Goal: Transaction & Acquisition: Purchase product/service

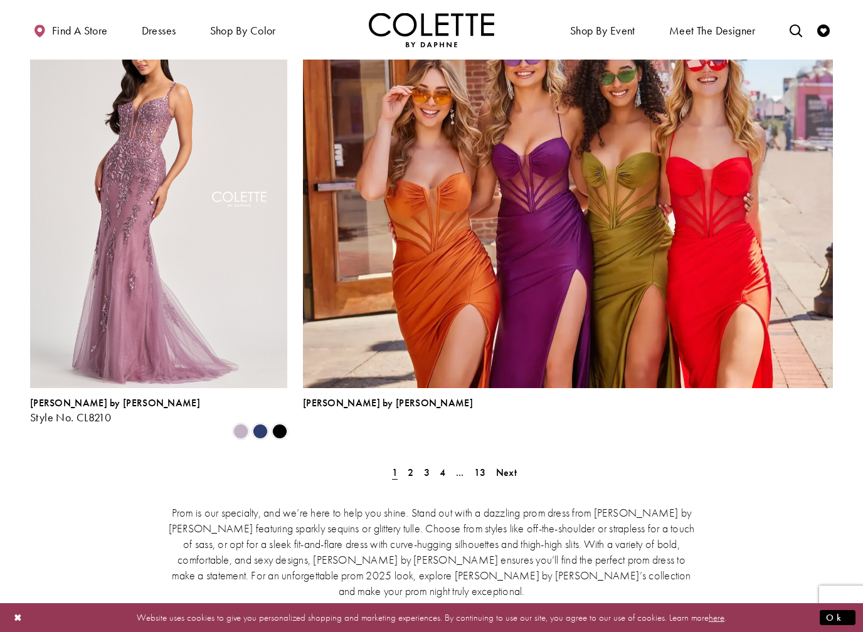
scroll to position [2702, 0]
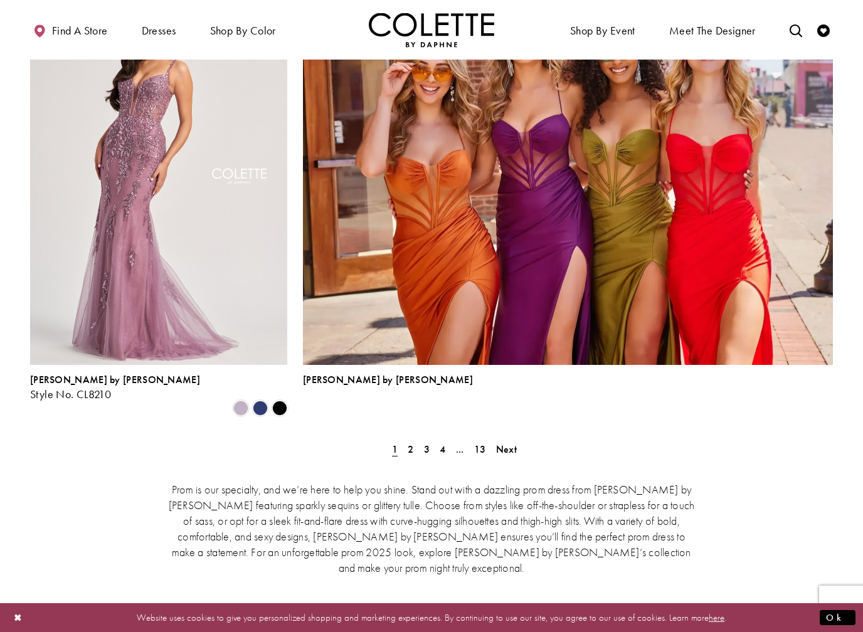
click at [410, 443] on span "2" at bounding box center [411, 449] width 6 height 13
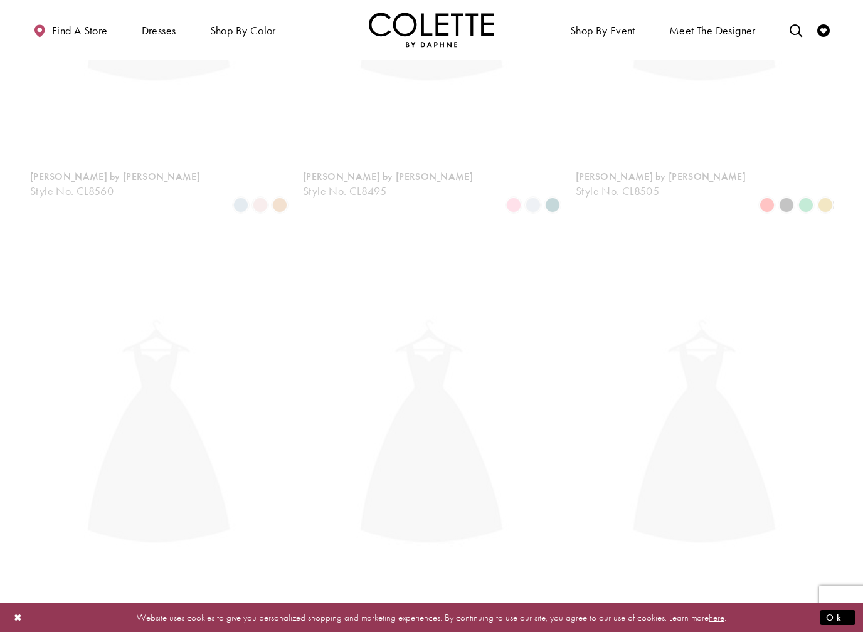
scroll to position [321, 0]
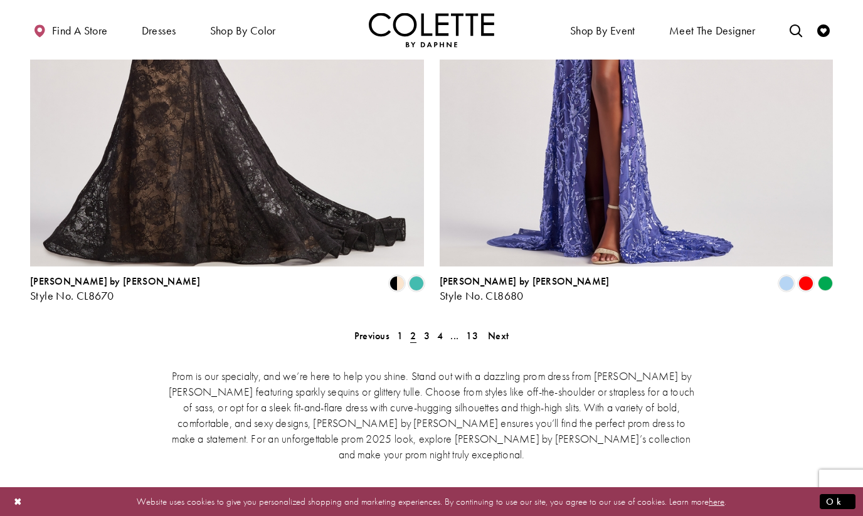
click at [434, 327] on link "4" at bounding box center [439, 336] width 13 height 18
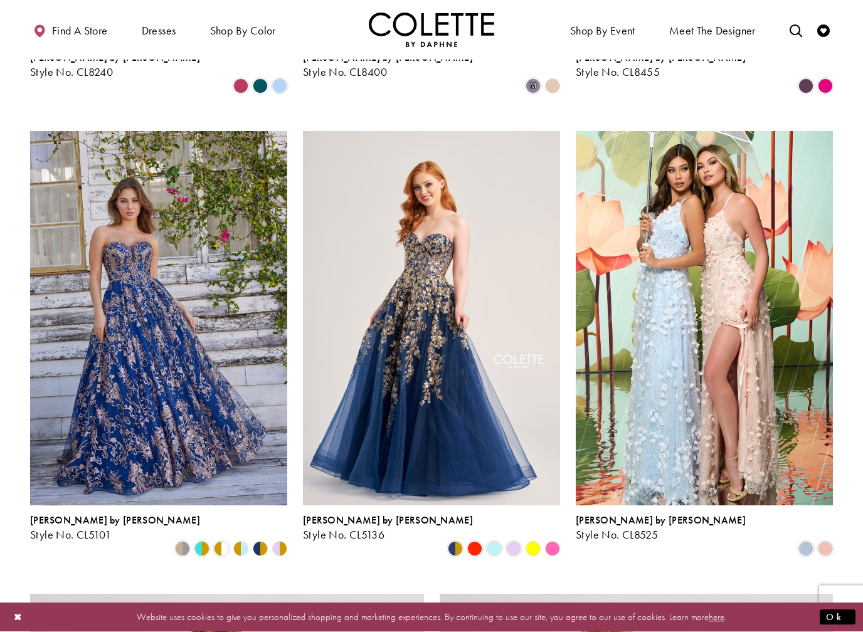
scroll to position [1643, 0]
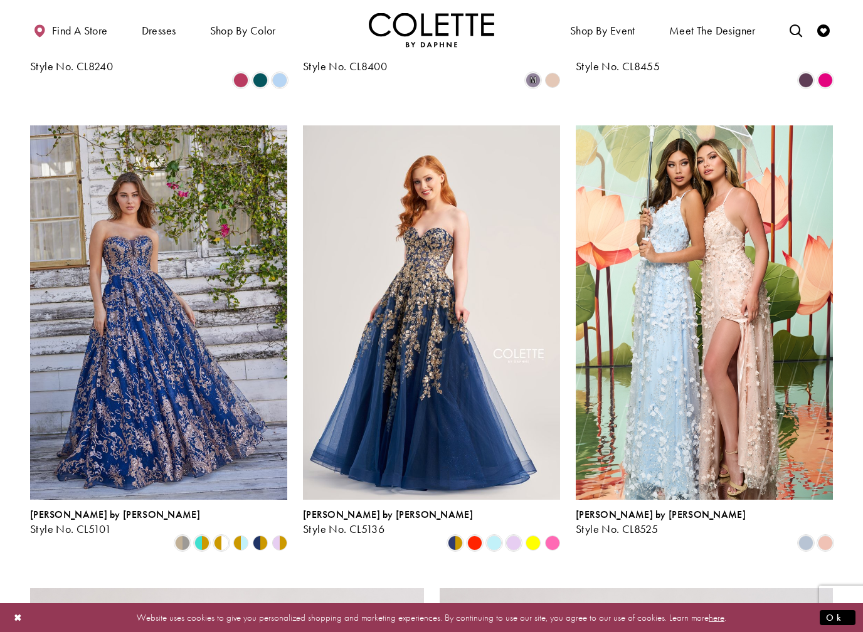
click at [221, 267] on img "Visit Colette by Daphne Style No. CL5101 Page" at bounding box center [158, 312] width 257 height 374
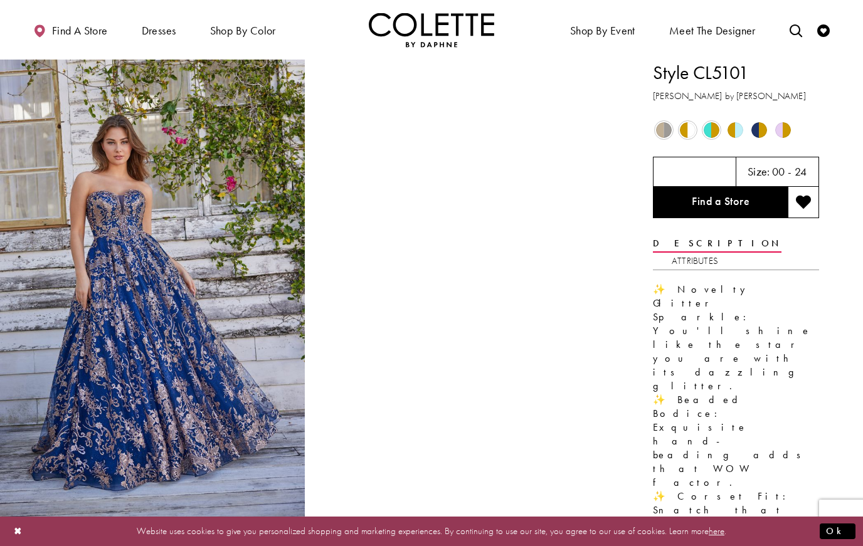
click at [666, 134] on span "Product color controls state depends on size chosen" at bounding box center [664, 130] width 16 height 16
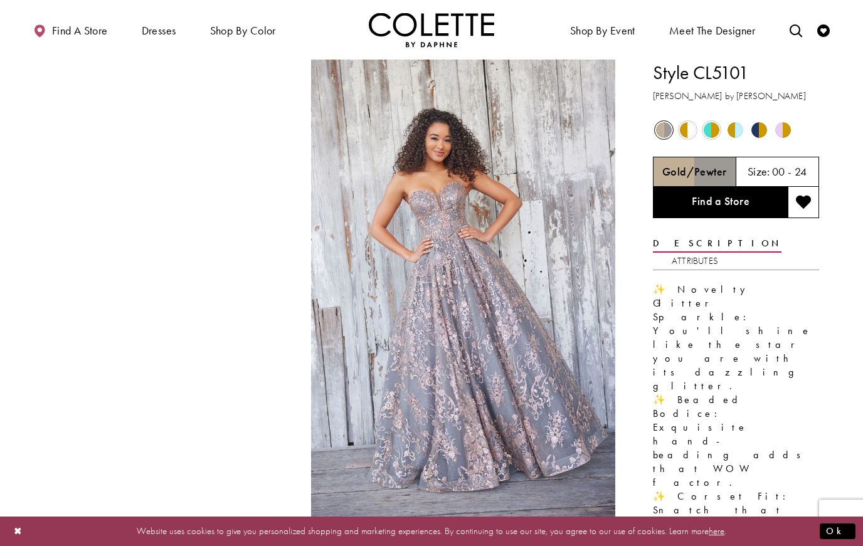
click at [758, 134] on span "Product color controls state depends on size chosen" at bounding box center [759, 130] width 16 height 16
click at [756, 135] on span "Product color controls state depends on size chosen" at bounding box center [759, 130] width 16 height 16
click at [715, 176] on h5 "Navy/Gold" at bounding box center [694, 172] width 58 height 13
click at [757, 137] on span "Product color controls state depends on size chosen" at bounding box center [759, 130] width 16 height 16
click at [672, 133] on div "Out of Stock" at bounding box center [664, 130] width 22 height 22
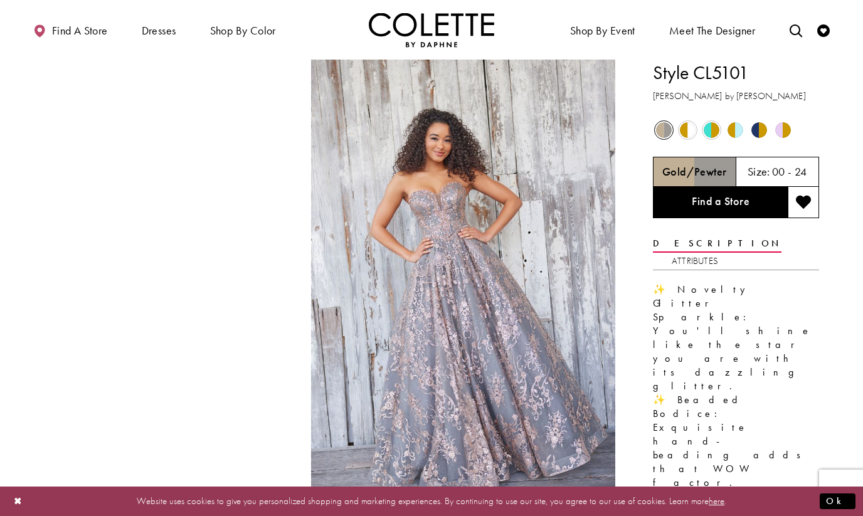
click at [759, 131] on span "Product color controls state depends on size chosen" at bounding box center [759, 130] width 16 height 16
click at [756, 201] on link "Find a Store" at bounding box center [720, 202] width 135 height 31
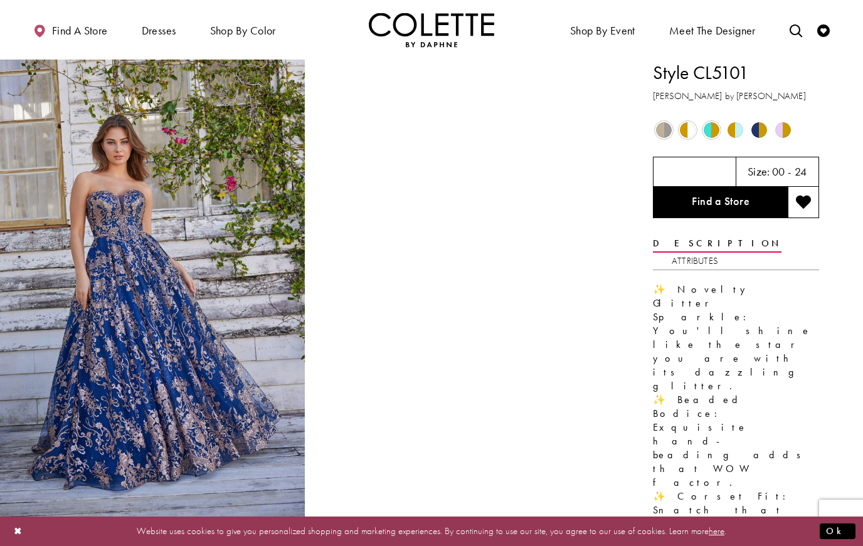
click at [759, 205] on link "Find a Store" at bounding box center [720, 202] width 135 height 31
